Goal: Find specific page/section: Locate a particular part of the current website

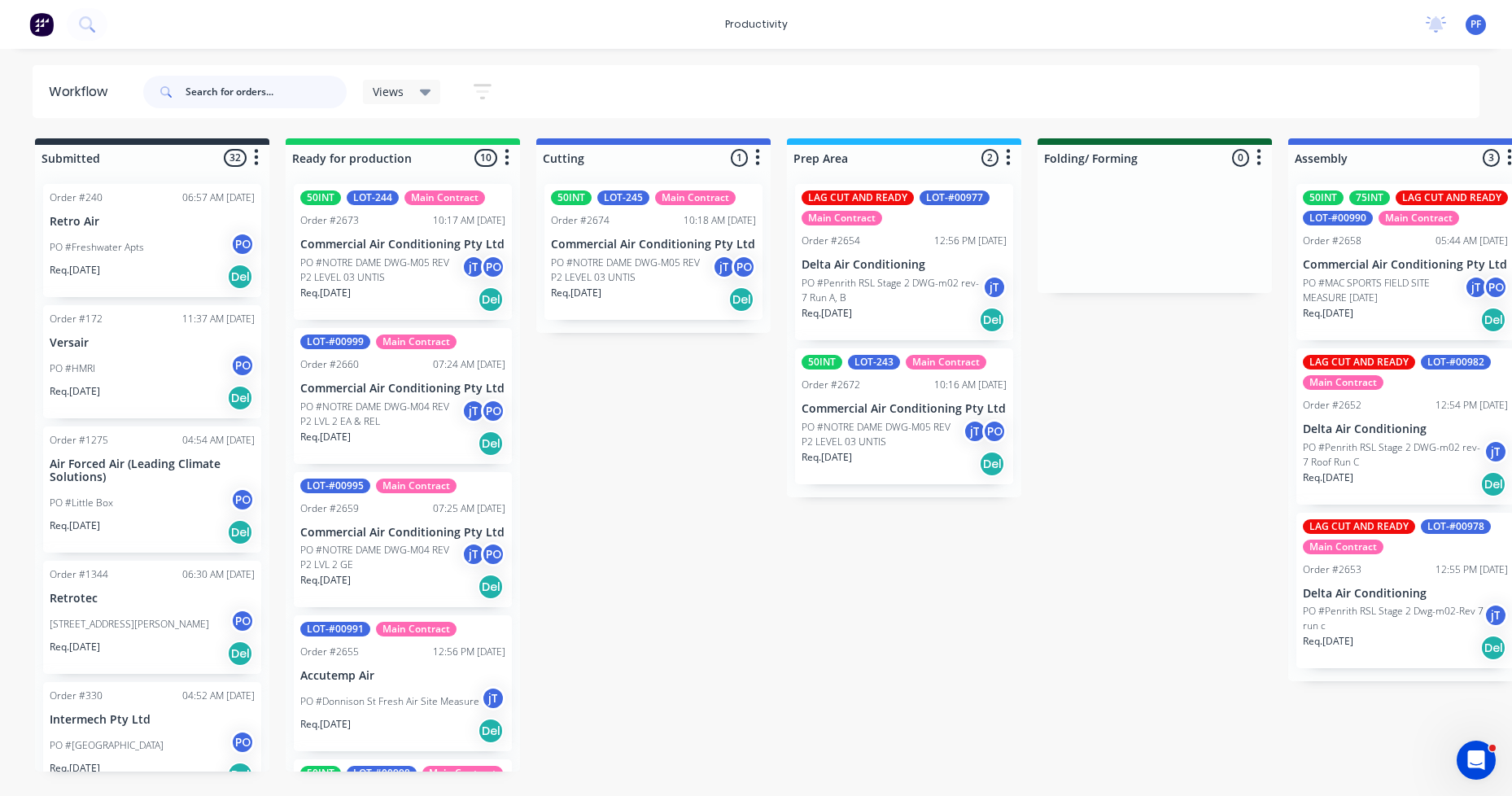
click at [208, 85] on input "text" at bounding box center [266, 91] width 161 height 32
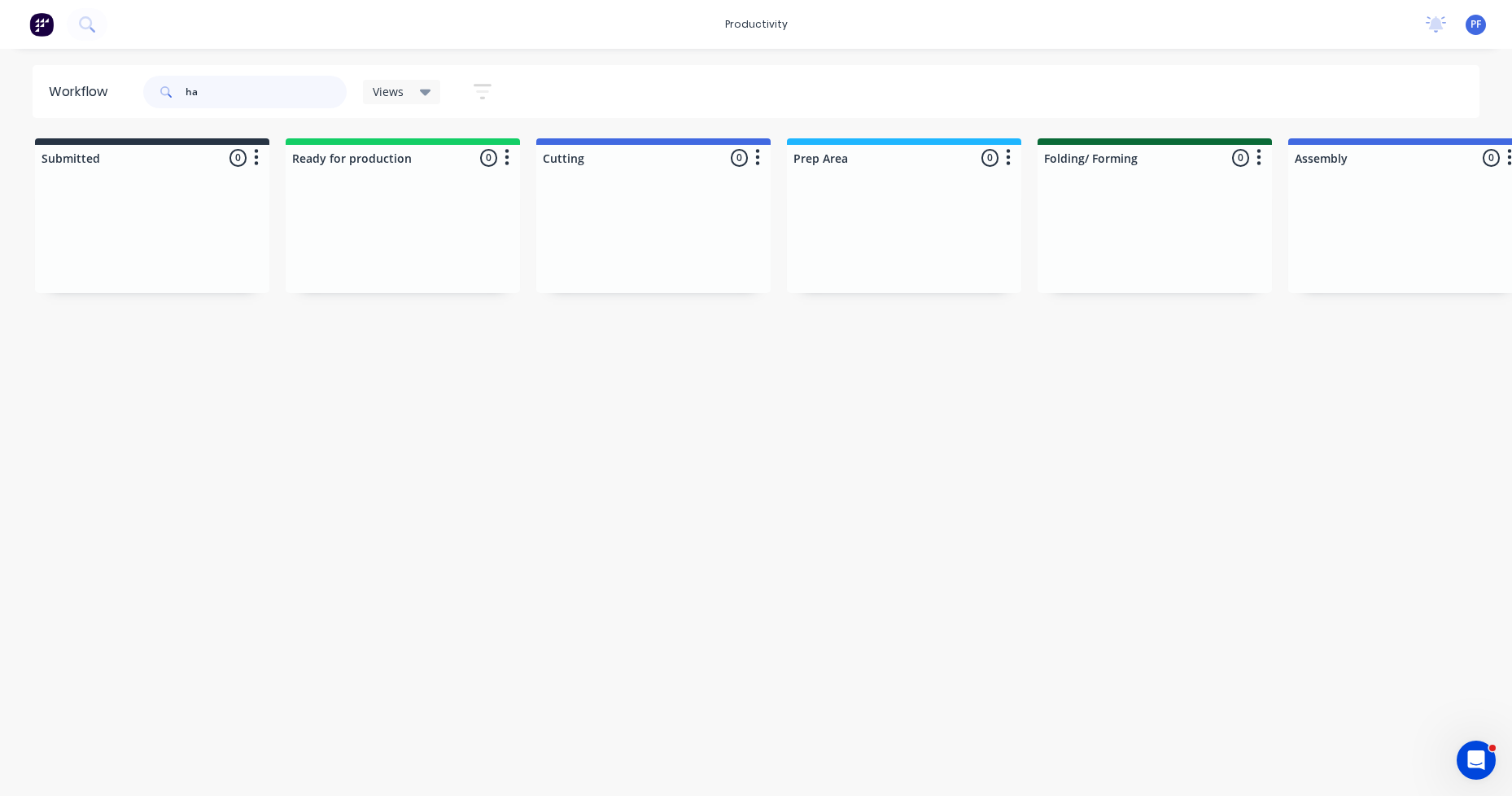
type input "h"
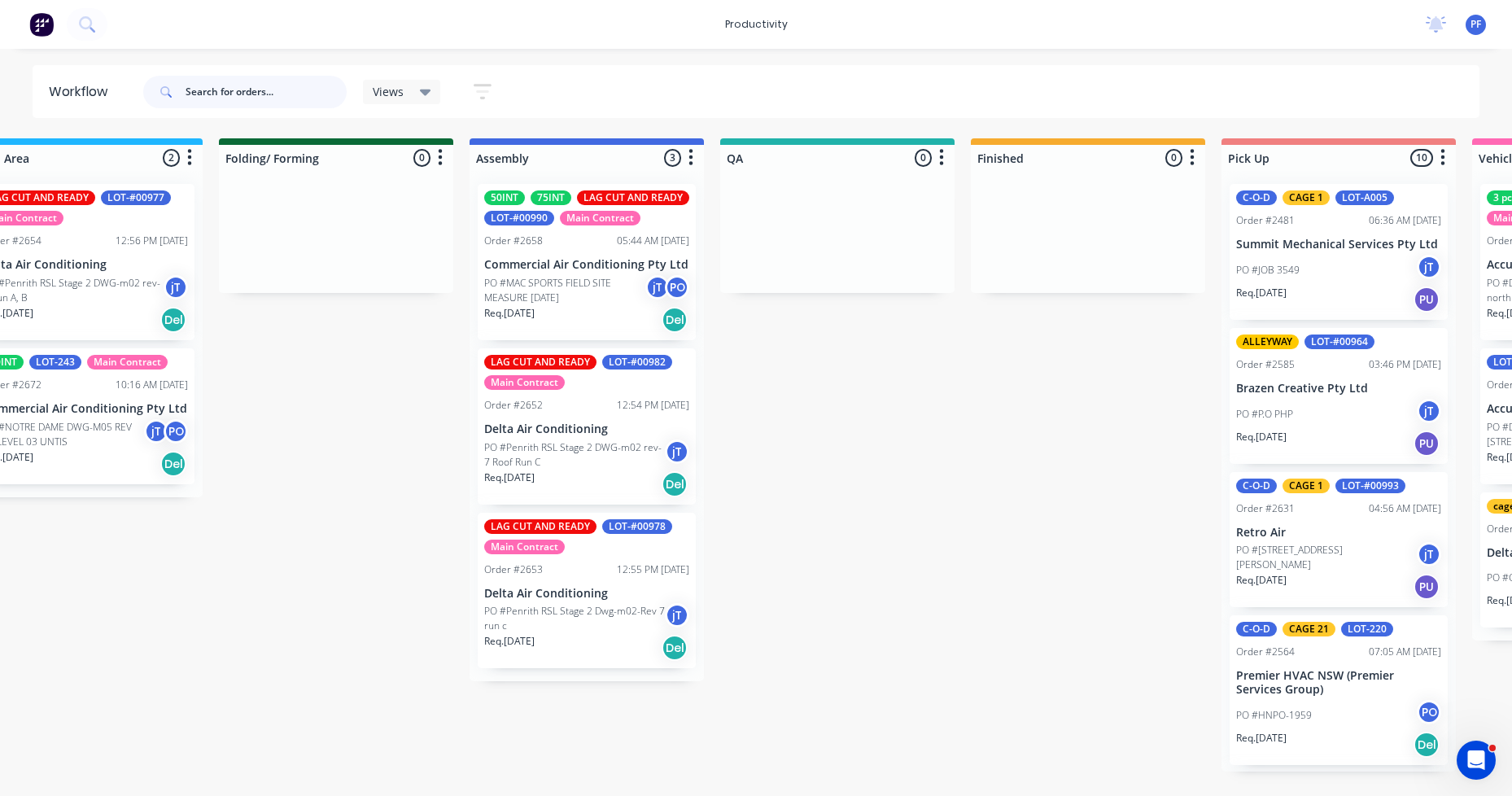
scroll to position [0, 565]
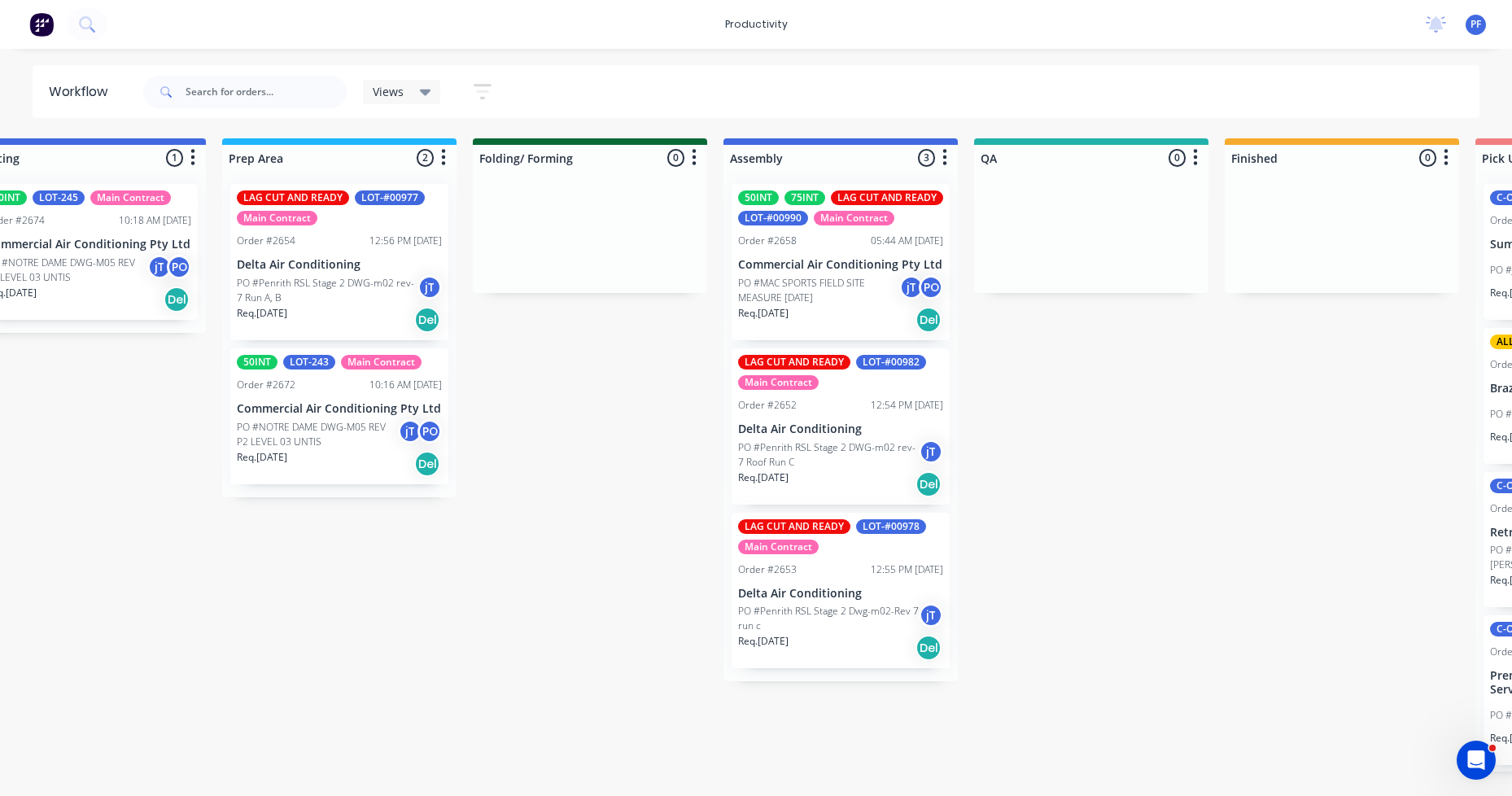
drag, startPoint x: 644, startPoint y: 749, endPoint x: 566, endPoint y: 807, distance: 97.2
click at [531, 745] on div "Submitted 32 Order #240 06:57 AM 27/09/24 Retro Air PO #Freshwater Apts PO Req.…" at bounding box center [1016, 455] width 3187 height 633
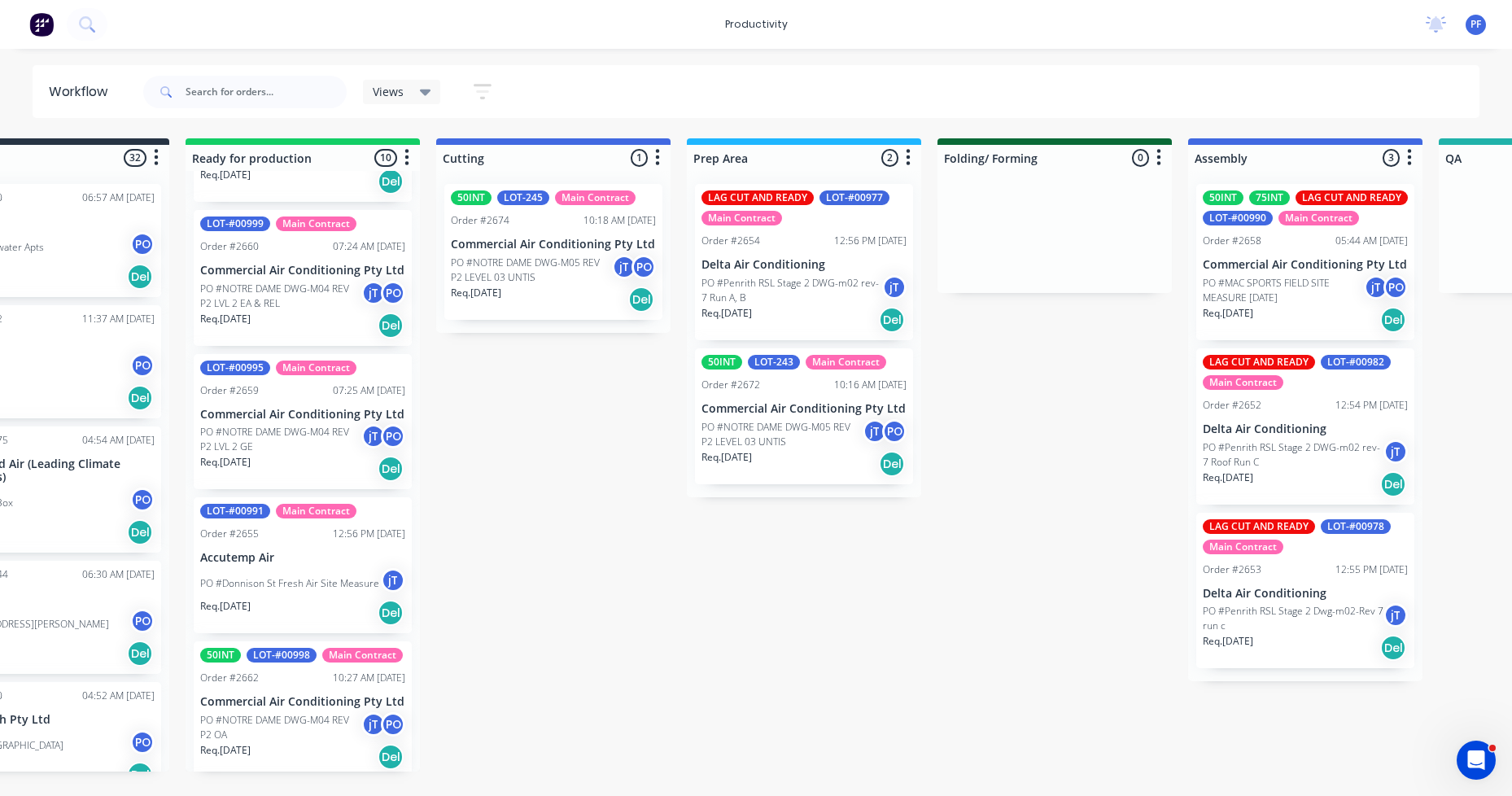
scroll to position [0, 0]
